Goal: Book appointment/travel/reservation

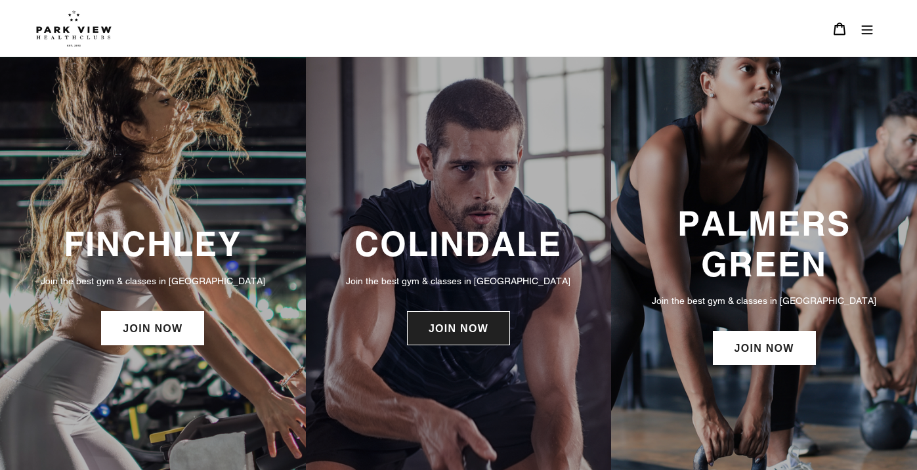
click at [467, 334] on link "JOIN NOW" at bounding box center [458, 328] width 103 height 34
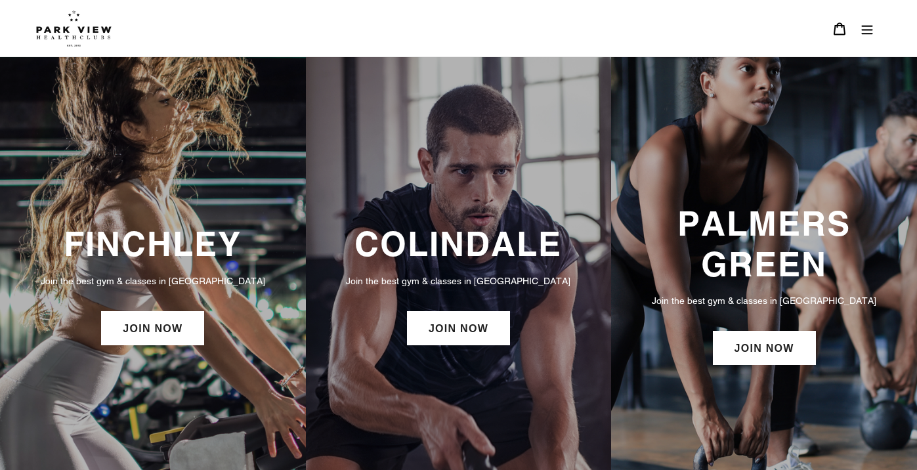
click at [872, 26] on icon "Menu" at bounding box center [867, 29] width 11 height 9
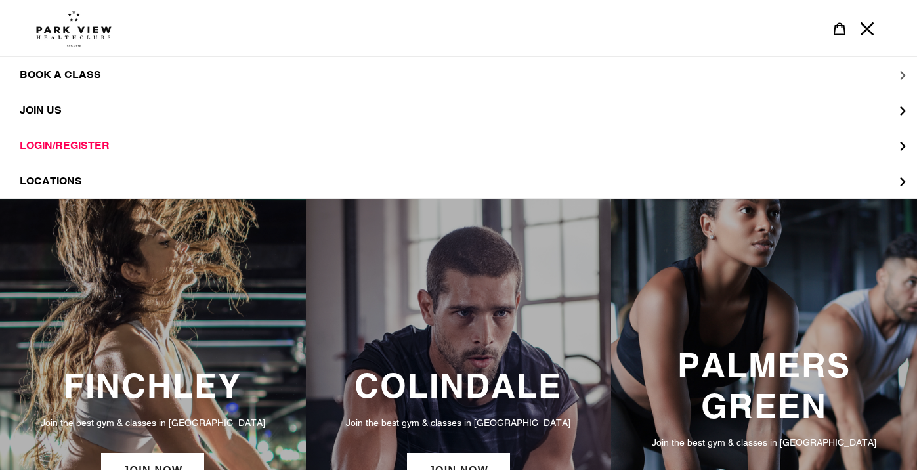
click at [288, 74] on button "BOOK A CLASS" at bounding box center [458, 74] width 917 height 35
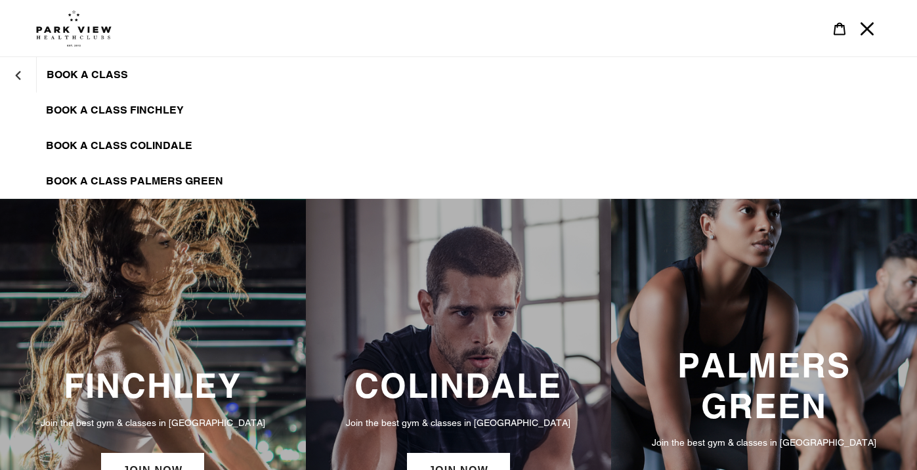
click at [248, 141] on link "BOOK A CLASS COLINDALE" at bounding box center [458, 145] width 917 height 35
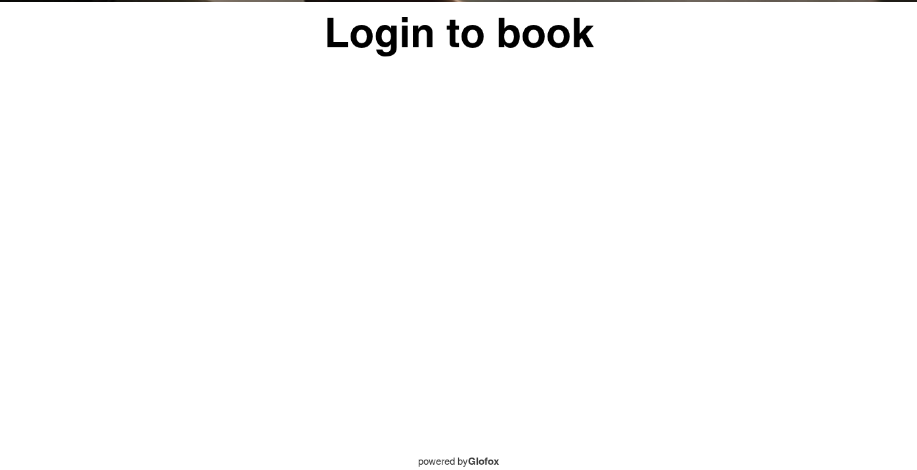
scroll to position [477, 0]
